Goal: Task Accomplishment & Management: Manage account settings

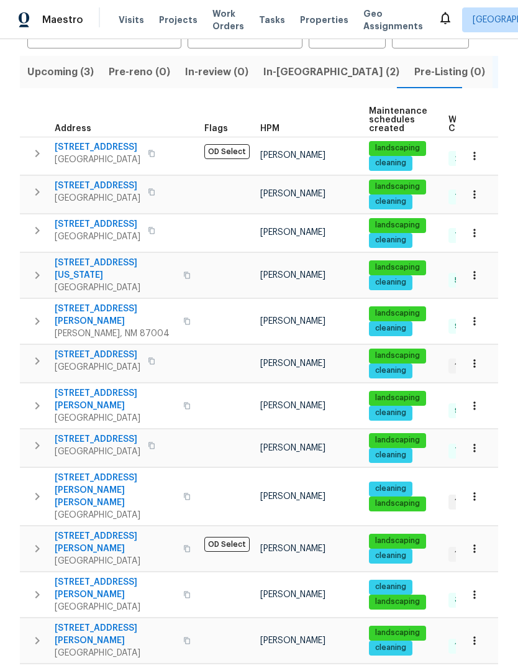
scroll to position [119, 0]
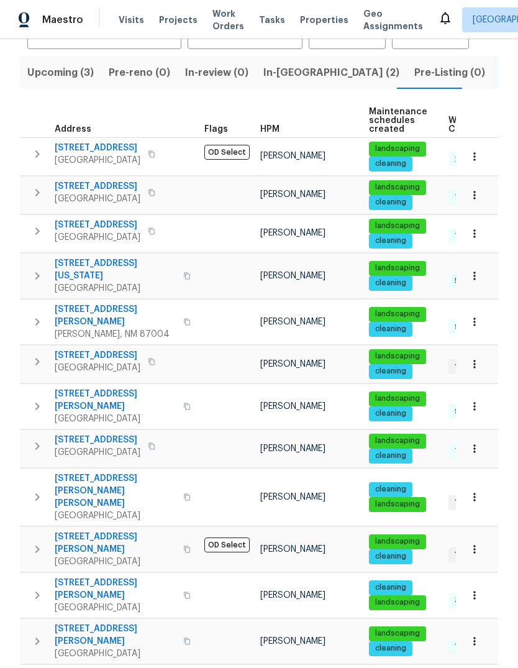
click at [94, 472] on span "[STREET_ADDRESS][PERSON_NAME][PERSON_NAME]" at bounding box center [115, 490] width 121 height 37
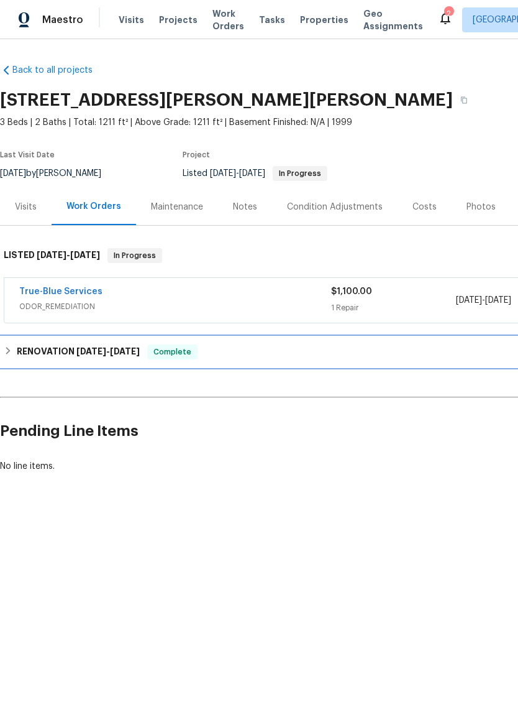
click at [75, 350] on h6 "RENOVATION 6/2/25 - 6/9/25" at bounding box center [78, 351] width 123 height 15
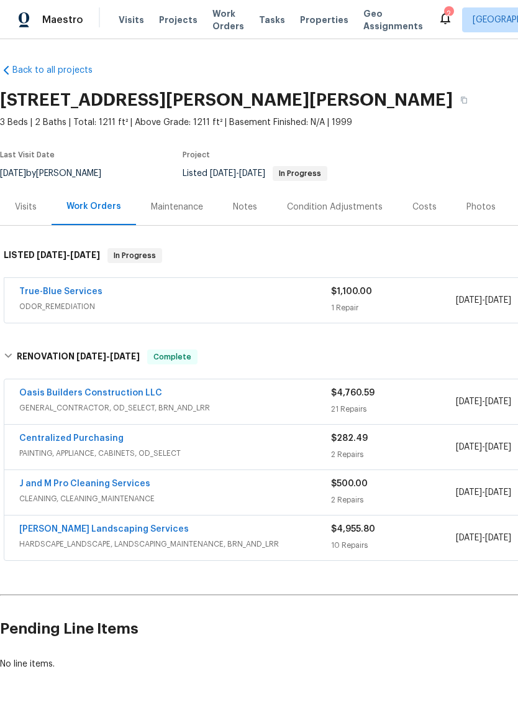
click at [70, 531] on link "Rodriguez Landscaping Services" at bounding box center [104, 529] width 170 height 9
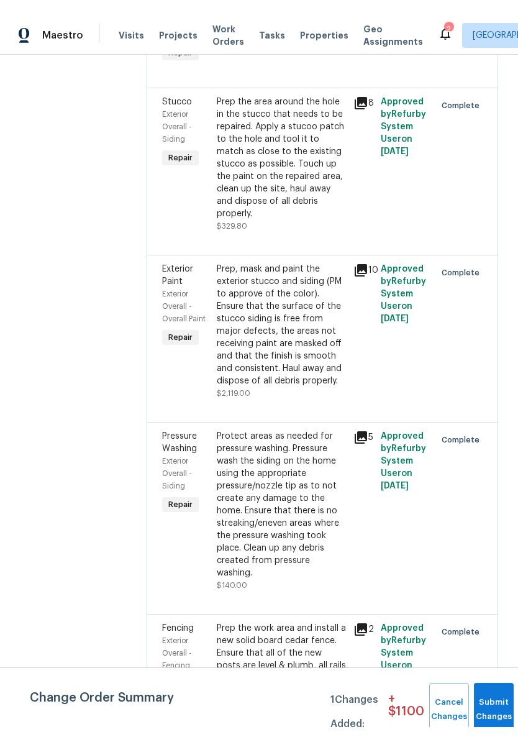
scroll to position [677, 0]
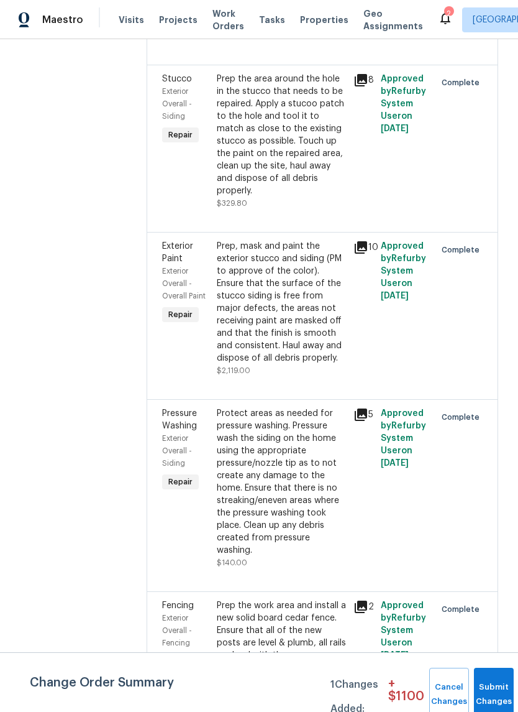
click at [305, 339] on div "Prep, mask and paint the exterior stucco and siding (PM to approve of the color…" at bounding box center [281, 302] width 129 height 124
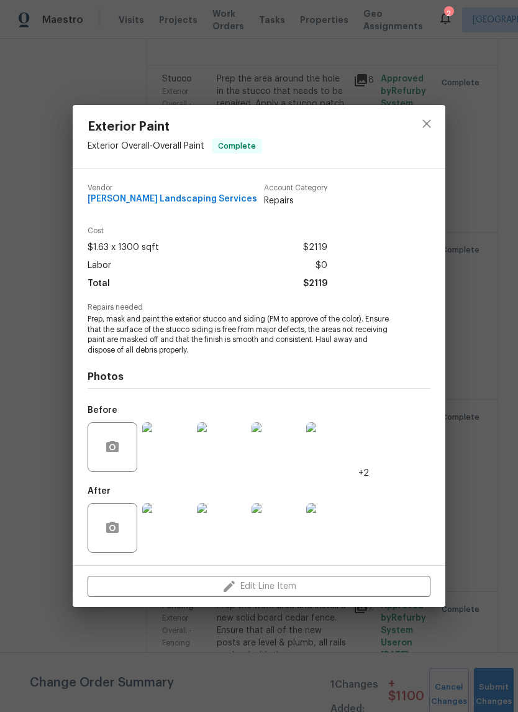
click at [159, 444] on img at bounding box center [167, 447] width 50 height 50
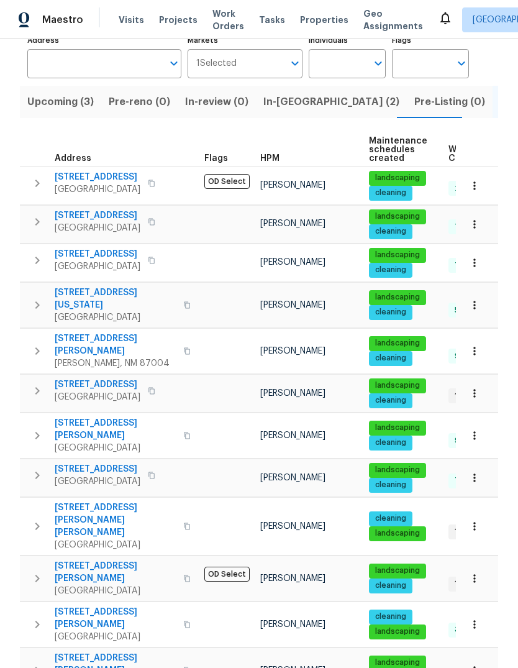
click at [119, 18] on span "Visits" at bounding box center [131, 20] width 25 height 12
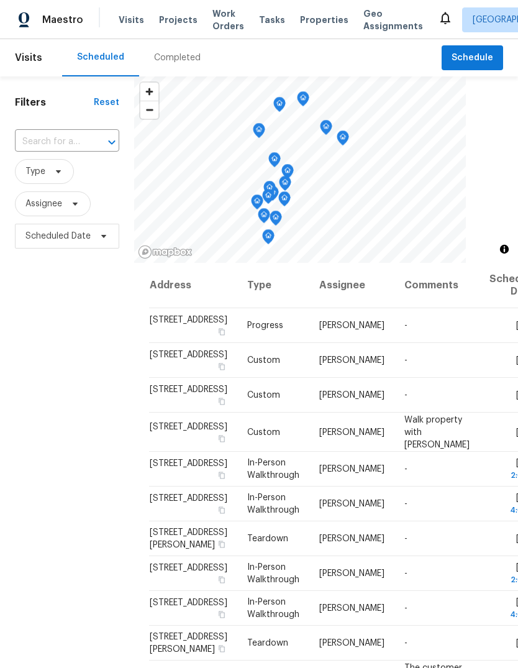
click at [0, 0] on icon at bounding box center [0, 0] width 0 height 0
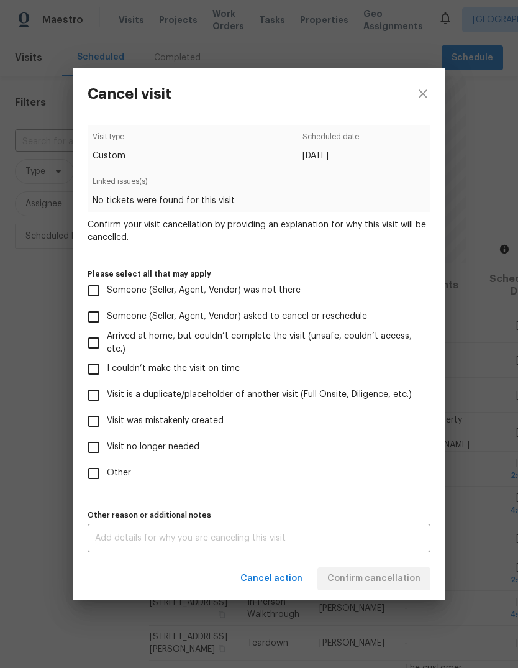
click at [93, 447] on input "Visit no longer needed" at bounding box center [94, 448] width 26 height 26
checkbox input "true"
click at [321, 463] on label "Other" at bounding box center [251, 474] width 340 height 26
click at [107, 463] on input "Other" at bounding box center [94, 474] width 26 height 26
click at [92, 477] on input "Other" at bounding box center [94, 474] width 26 height 26
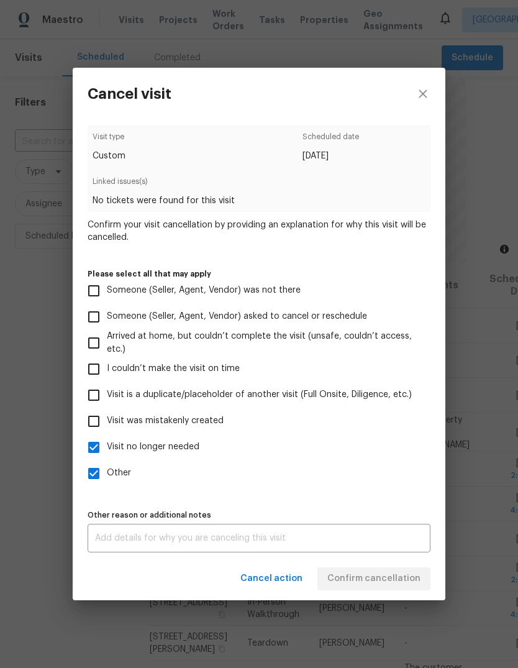
checkbox input "false"
click at [327, 456] on label "Visit no longer needed" at bounding box center [251, 448] width 340 height 26
click at [107, 456] on input "Visit no longer needed" at bounding box center [94, 448] width 26 height 26
click at [88, 449] on input "Visit no longer needed" at bounding box center [94, 448] width 26 height 26
click at [277, 586] on span "Cancel action" at bounding box center [272, 579] width 62 height 16
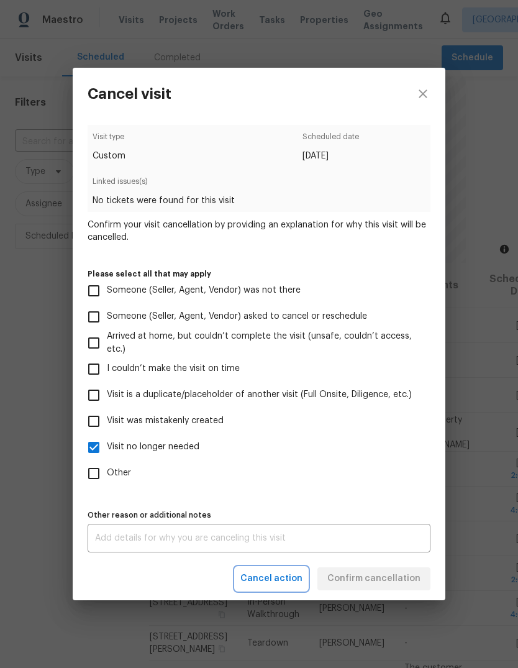
checkbox input "false"
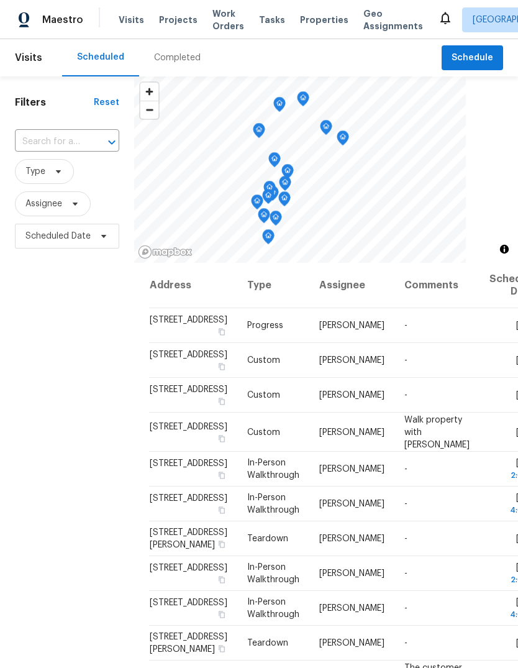
click at [0, 0] on icon at bounding box center [0, 0] width 0 height 0
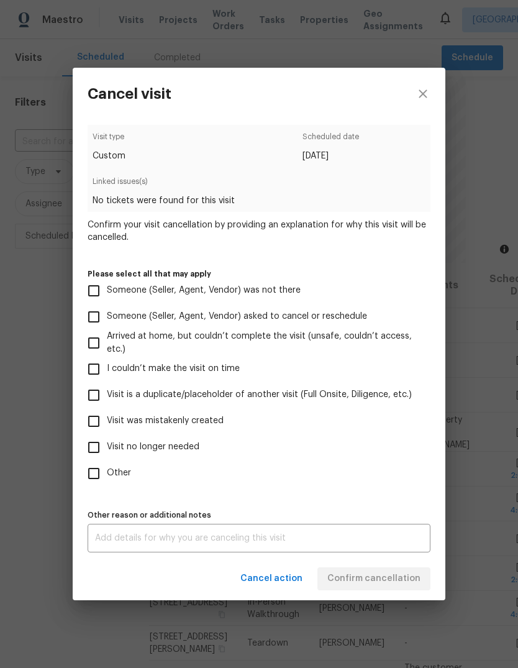
click at [95, 444] on input "Visit no longer needed" at bounding box center [94, 448] width 26 height 26
checkbox input "true"
click at [120, 540] on textarea at bounding box center [259, 538] width 328 height 9
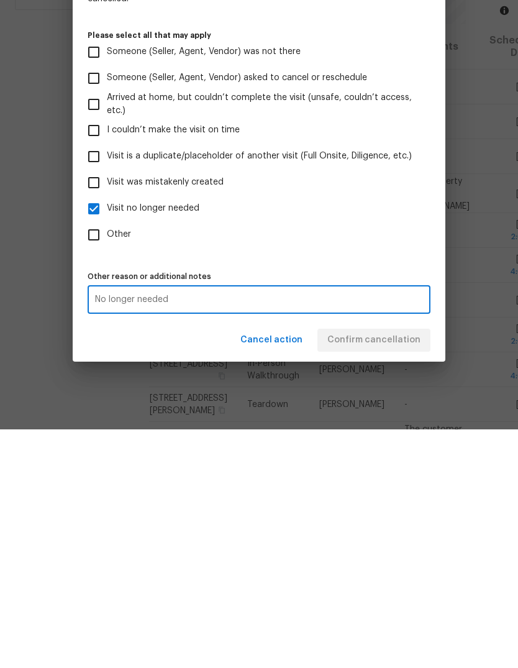
type textarea "No longer needed"
click at [402, 263] on div "Visit type Custom Scheduled date [DATE] Linked issues(s) No tickets were found …" at bounding box center [259, 339] width 343 height 428
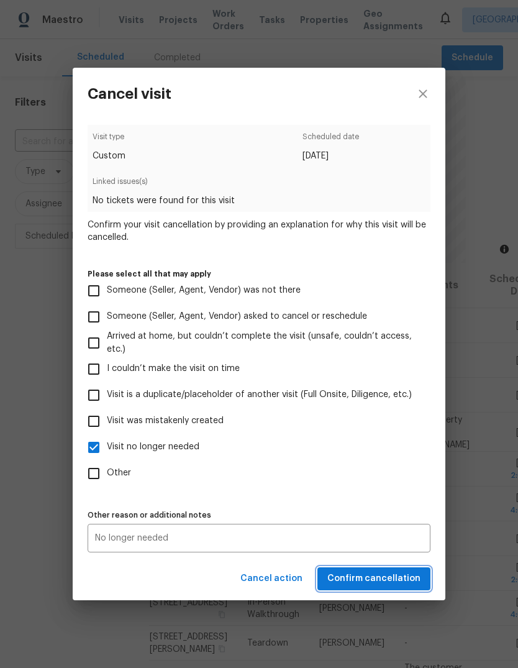
click at [372, 584] on span "Confirm cancellation" at bounding box center [374, 579] width 93 height 16
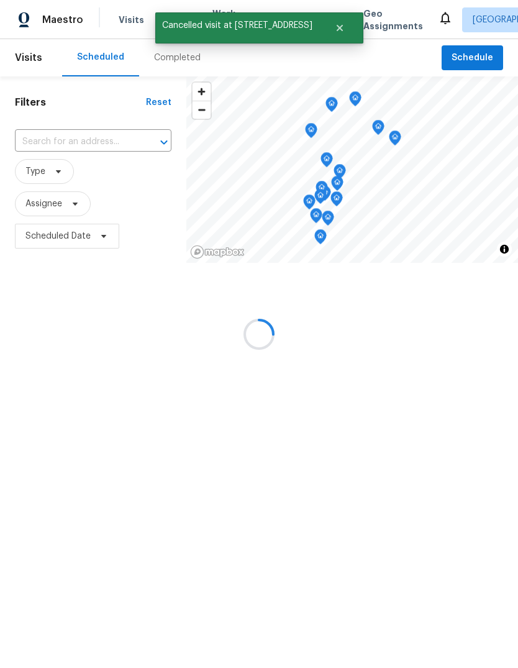
scroll to position [0, 0]
